Goal: Task Accomplishment & Management: Manage account settings

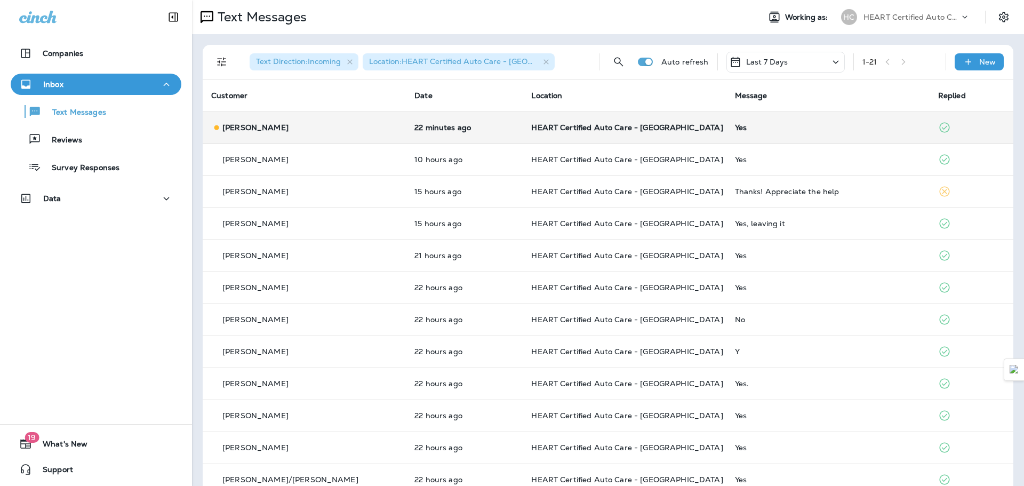
click at [300, 121] on td "[PERSON_NAME]" at bounding box center [304, 127] width 203 height 32
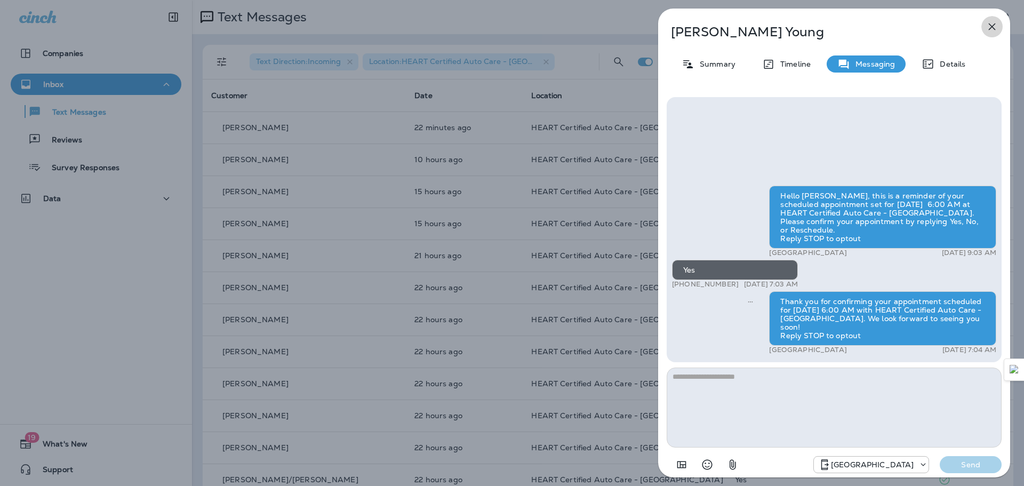
click at [992, 22] on icon "button" at bounding box center [992, 26] width 13 height 13
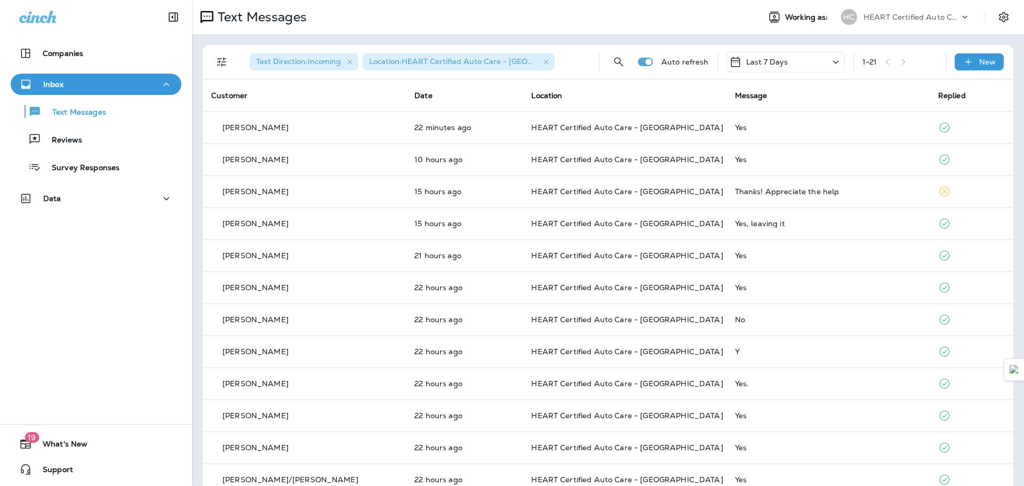
click at [73, 130] on div at bounding box center [512, 243] width 1024 height 486
click at [81, 136] on div "Reviews" at bounding box center [96, 139] width 162 height 16
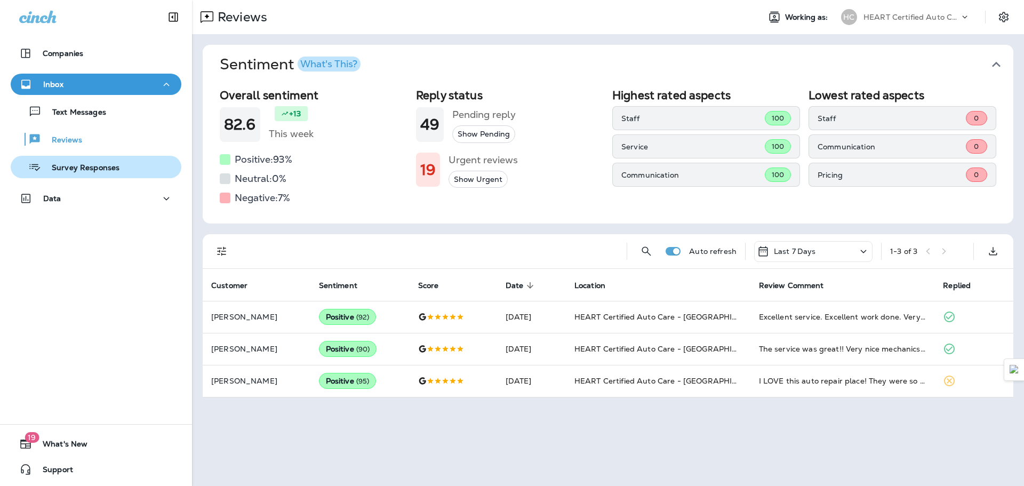
click at [96, 166] on p "Survey Responses" at bounding box center [80, 168] width 78 height 10
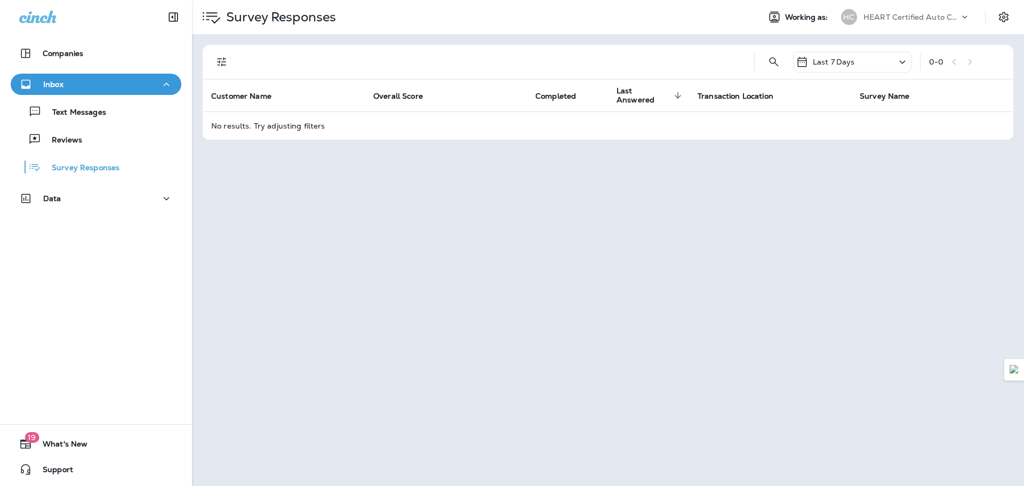
click at [91, 151] on div "Text Messages Reviews Survey Responses" at bounding box center [96, 136] width 171 height 83
click at [89, 146] on div "Reviews" at bounding box center [96, 139] width 162 height 16
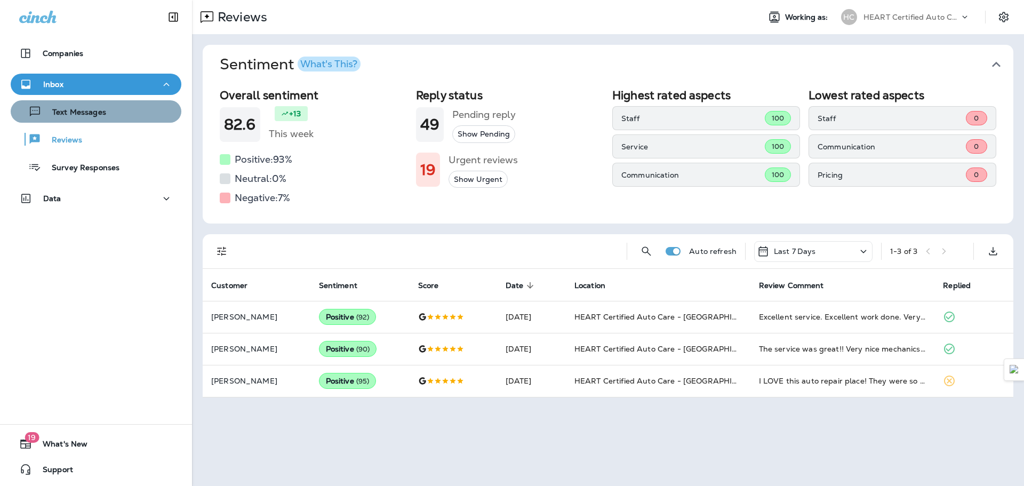
click at [99, 108] on p "Text Messages" at bounding box center [74, 113] width 65 height 10
